Goal: Task Accomplishment & Management: Use online tool/utility

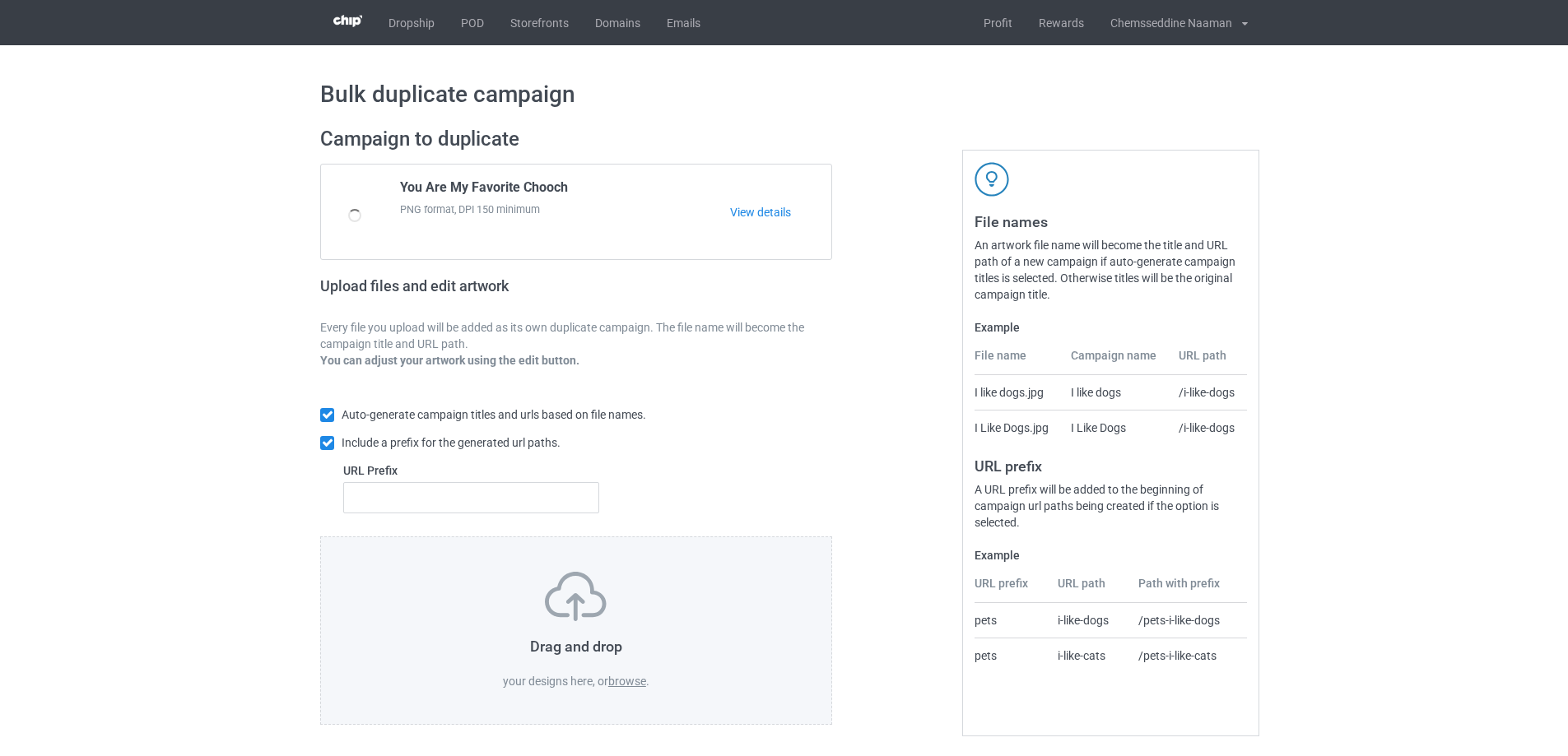
scroll to position [5, 0]
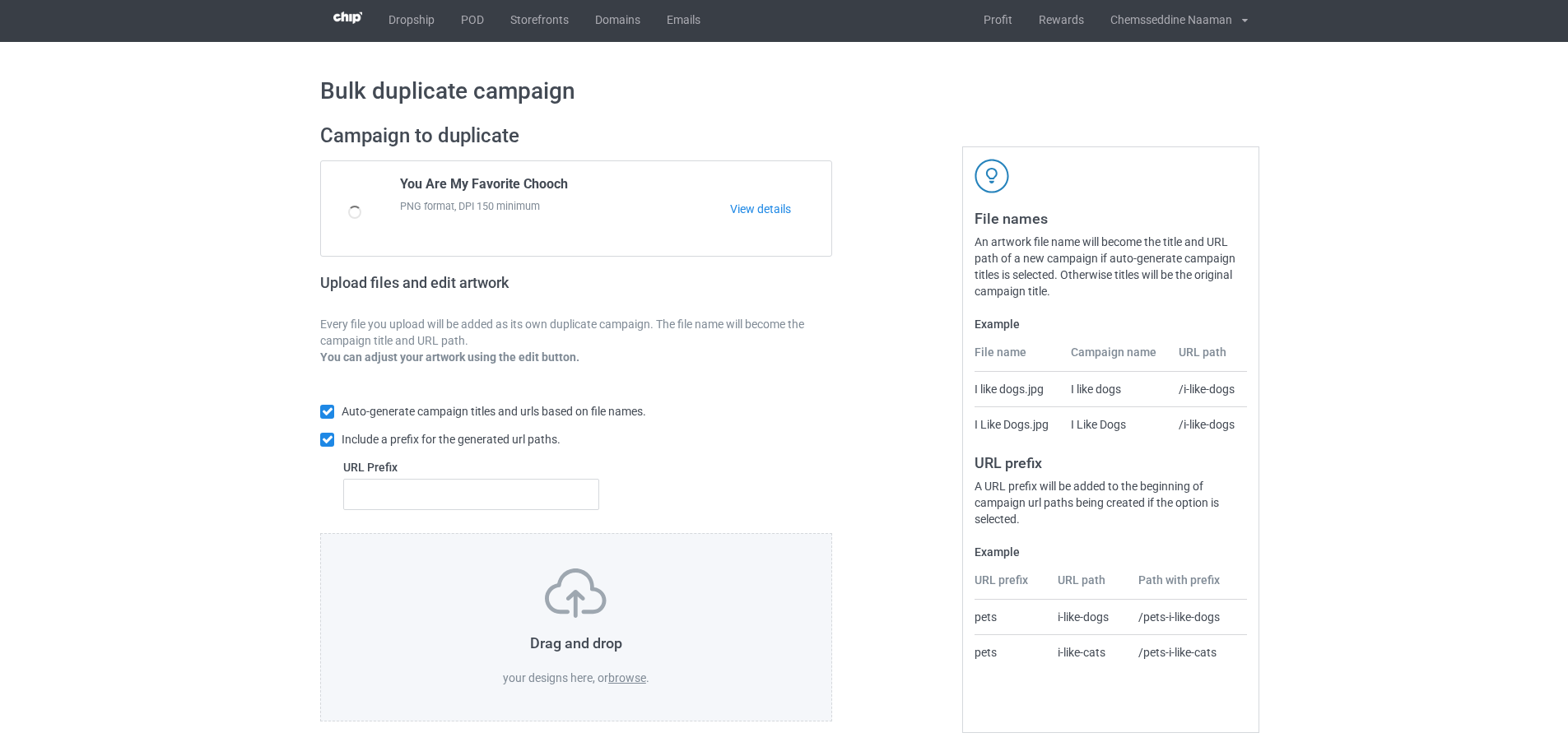
click at [590, 598] on img at bounding box center [576, 593] width 62 height 50
click at [569, 595] on img at bounding box center [576, 593] width 62 height 50
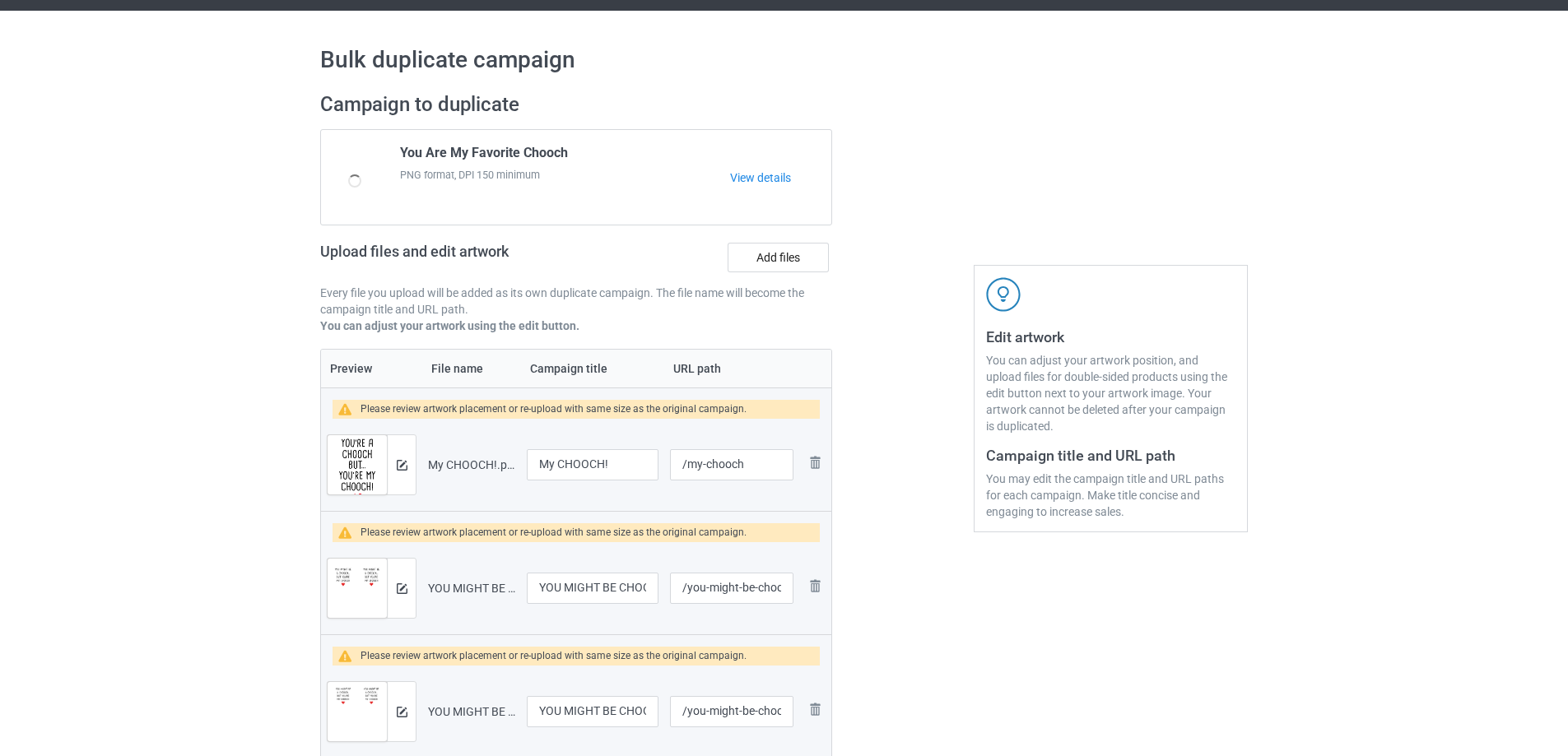
scroll to position [0, 0]
